Goal: Transaction & Acquisition: Purchase product/service

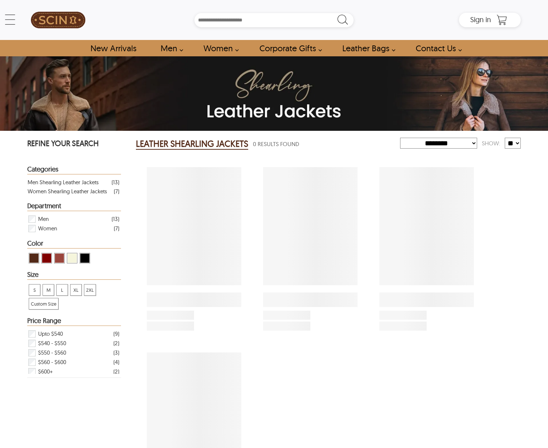
select select "********"
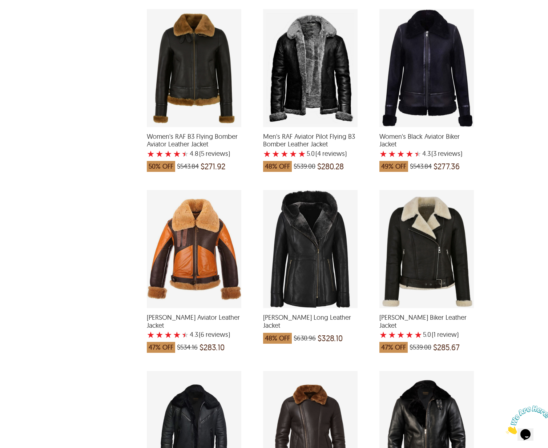
scroll to position [535, 0]
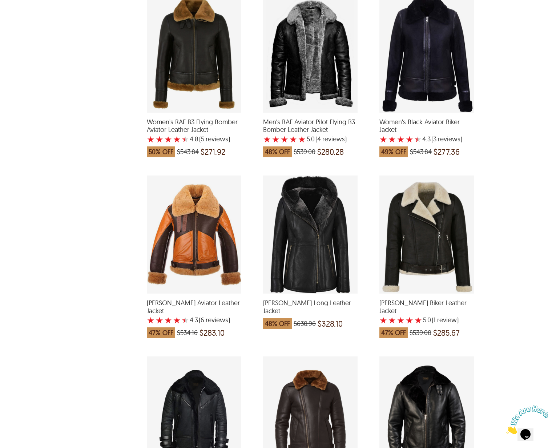
click at [107, 165] on div "REFINE YOUR SEARCH Categories Men Shearling Leather Jackets ( 13 ) Women Shearl…" at bounding box center [74, 257] width 94 height 1314
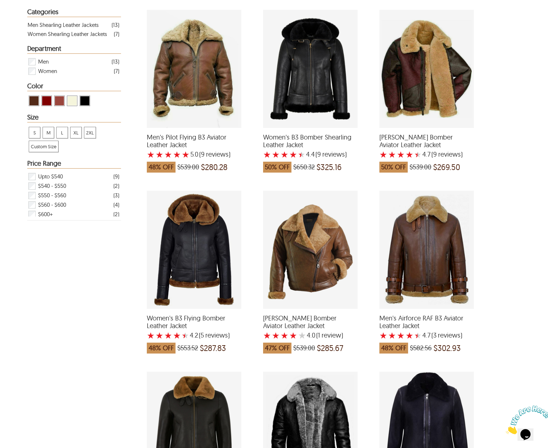
scroll to position [0, 0]
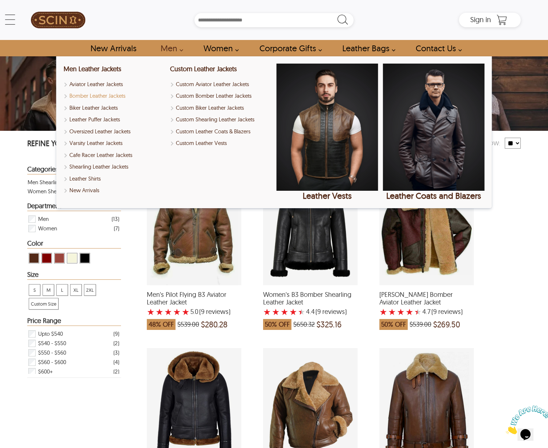
click at [95, 95] on link "Bomber Leather Jackets" at bounding box center [115, 96] width 102 height 8
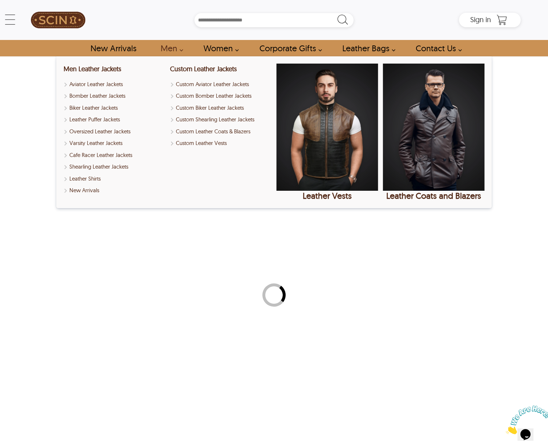
select select "********"
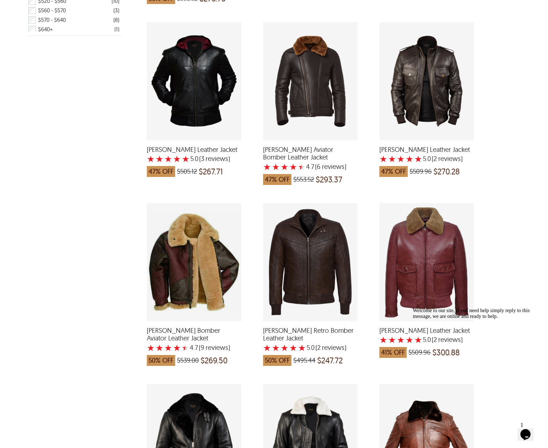
scroll to position [325, 0]
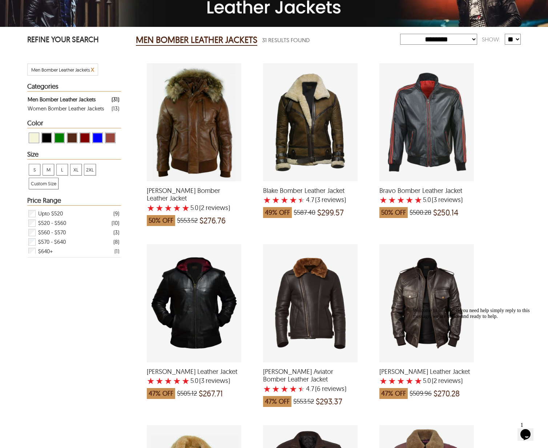
scroll to position [104, 0]
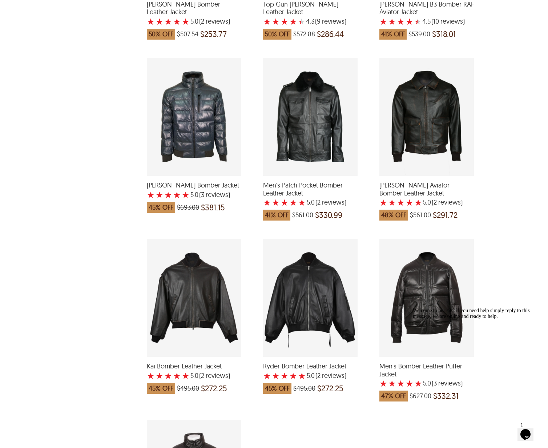
scroll to position [1557, 0]
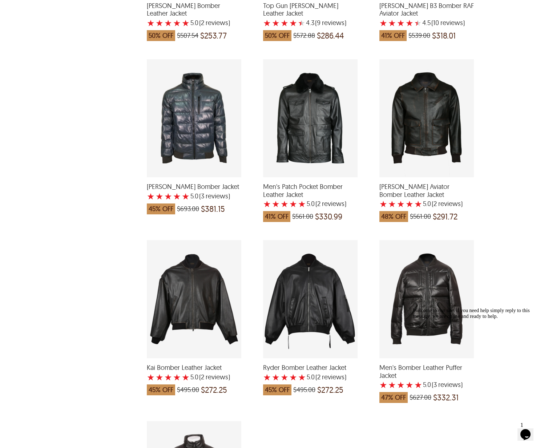
click at [192, 286] on div "Kai Bomber Leather Jacket with a 5 Star Rating 2 Product Review which was at a …" at bounding box center [194, 299] width 95 height 118
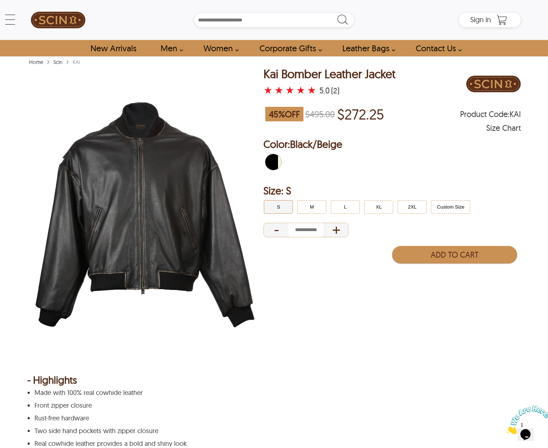
click at [134, 231] on img at bounding box center [145, 215] width 236 height 295
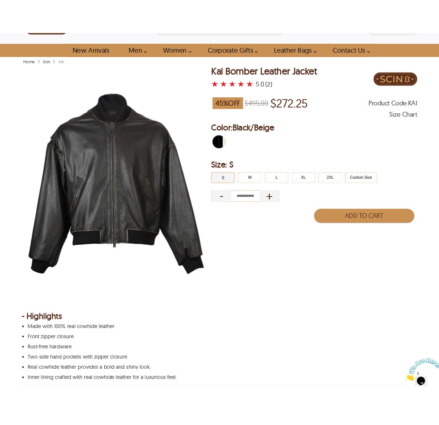
scroll to position [28, 0]
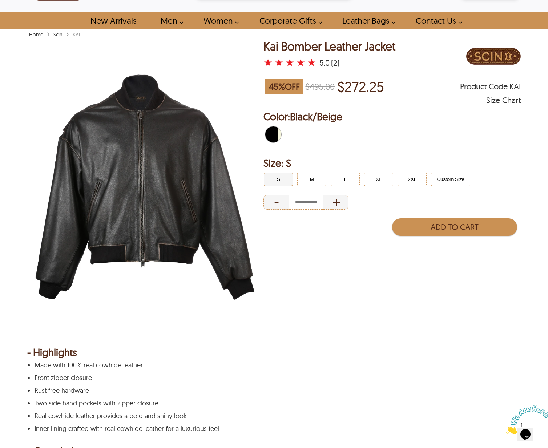
click at [88, 371] on div "Made with 100% real cowhide leather Front zipper closure Rust-free hardware Two…" at bounding box center [273, 397] width 492 height 71
click at [57, 35] on link "Scin" at bounding box center [58, 34] width 13 height 7
